Goal: Task Accomplishment & Management: Manage account settings

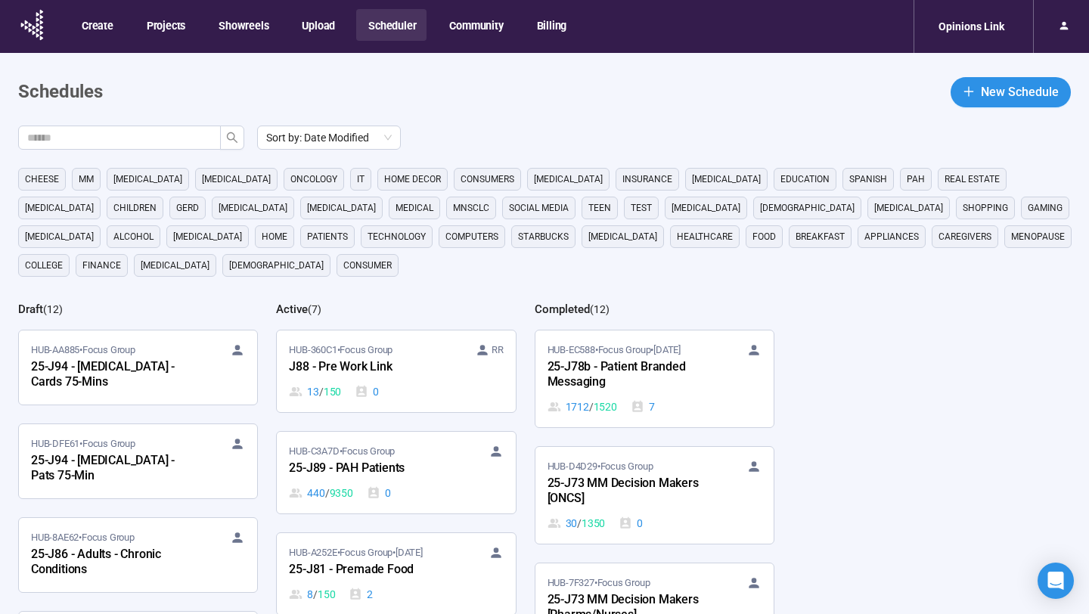
click at [667, 112] on main "Schedules New Schedule Sort by: Date Modified cheese MM [MEDICAL_DATA] [MEDICAL…" at bounding box center [544, 410] width 1089 height 715
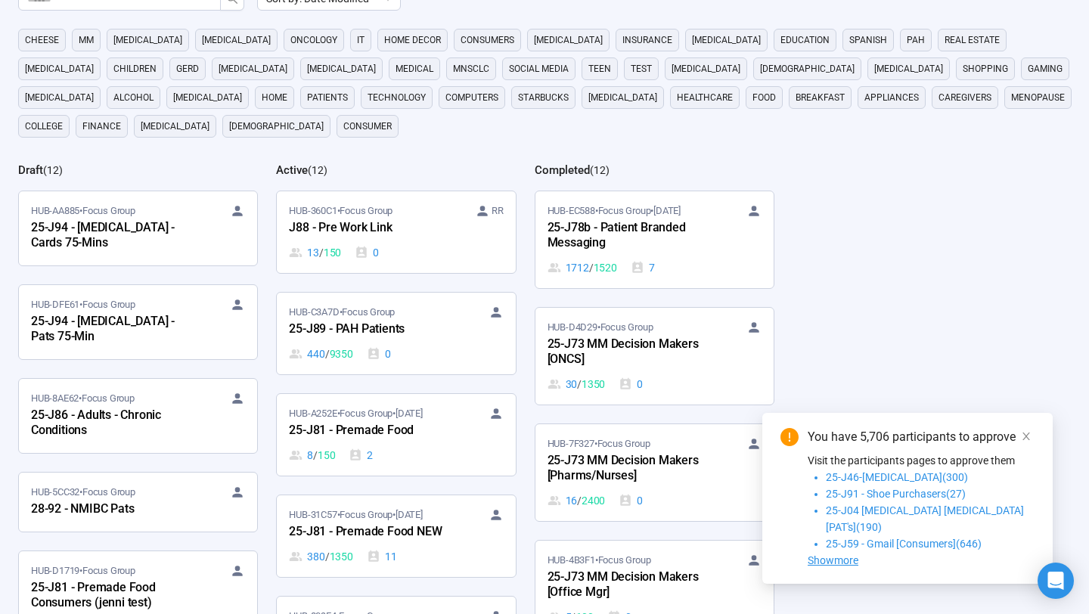
scroll to position [154, 0]
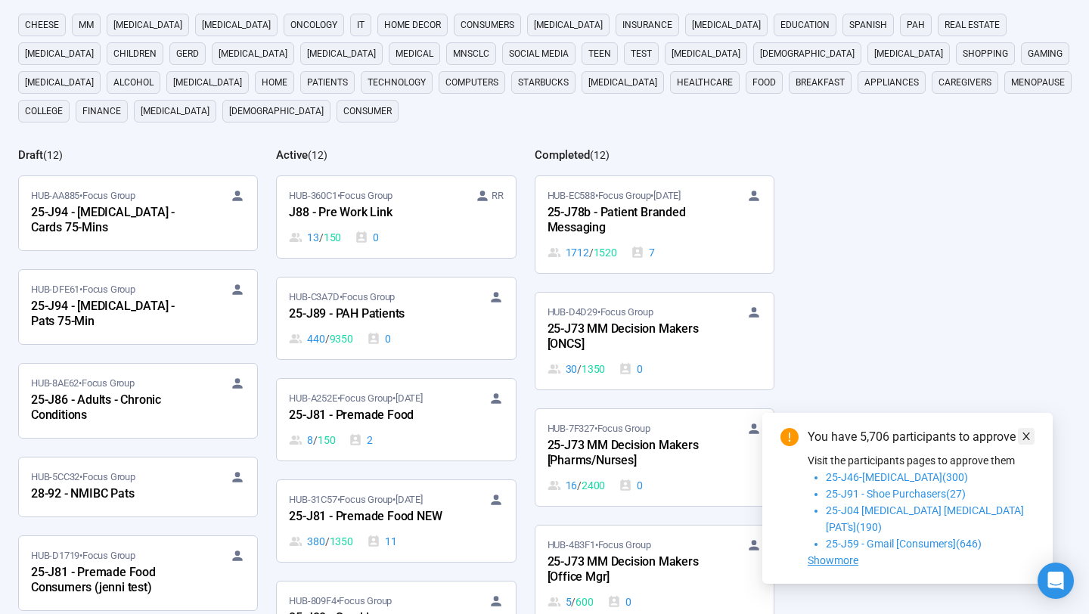
click at [1024, 442] on icon "close" at bounding box center [1026, 436] width 11 height 11
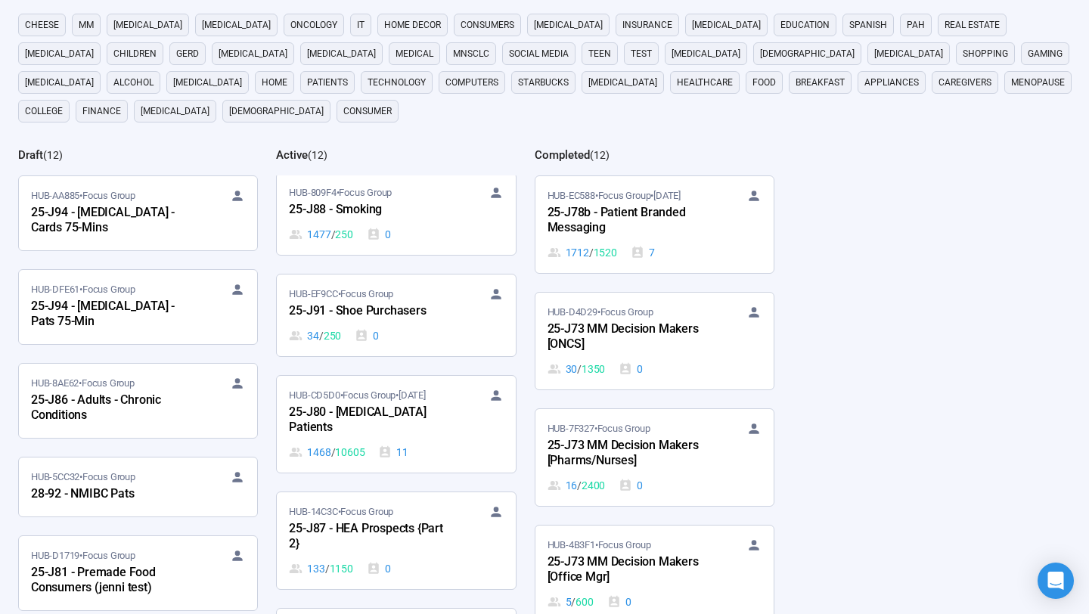
scroll to position [409, 0]
click at [410, 325] on div "HUB-EF9CC • Focus Group 25-J91 - Shoe Purchasers 34 / 250 0" at bounding box center [396, 314] width 214 height 57
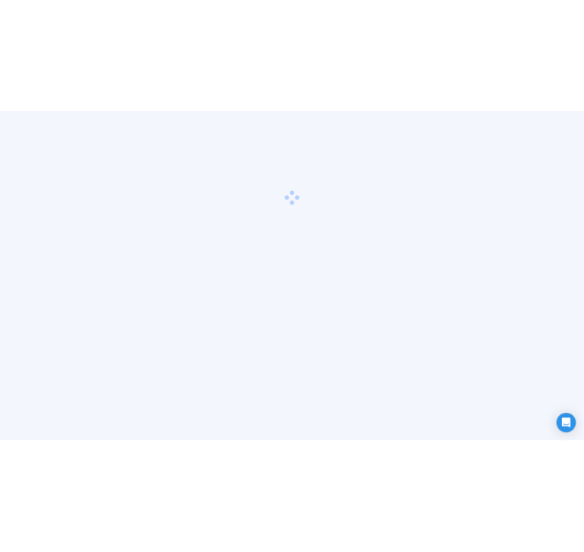
scroll to position [53, 0]
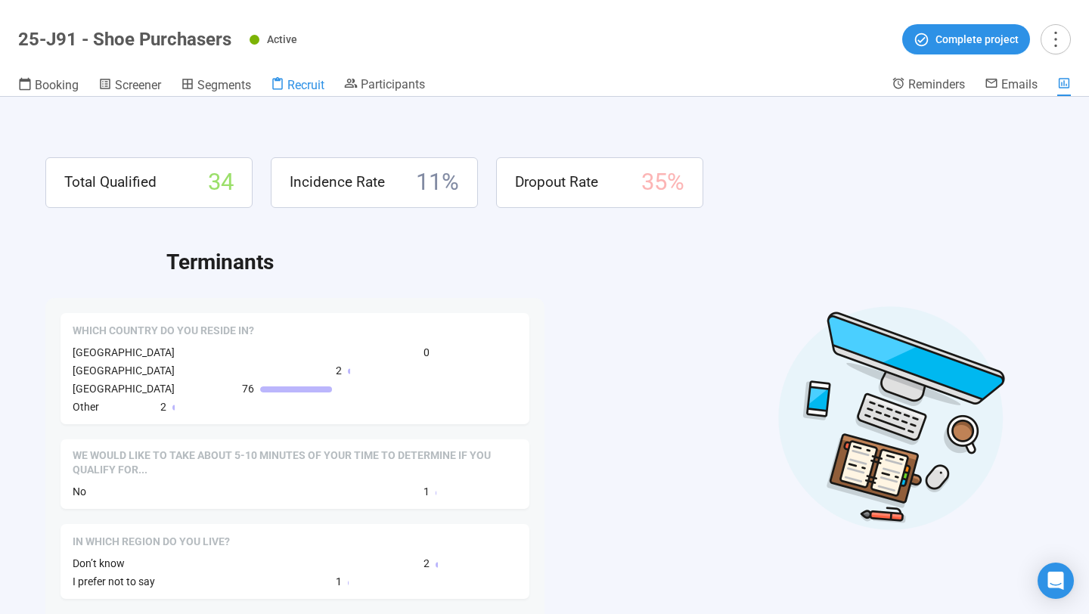
click at [288, 87] on div "Recruit" at bounding box center [298, 84] width 54 height 15
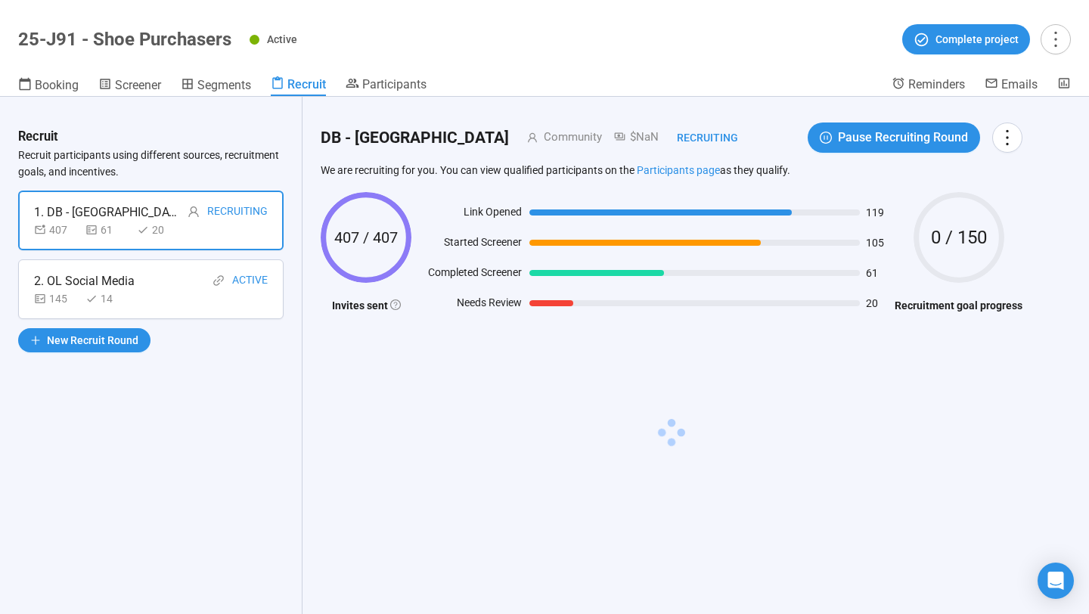
click at [166, 296] on div "145 14" at bounding box center [151, 298] width 234 height 17
